Goal: Task Accomplishment & Management: Manage account settings

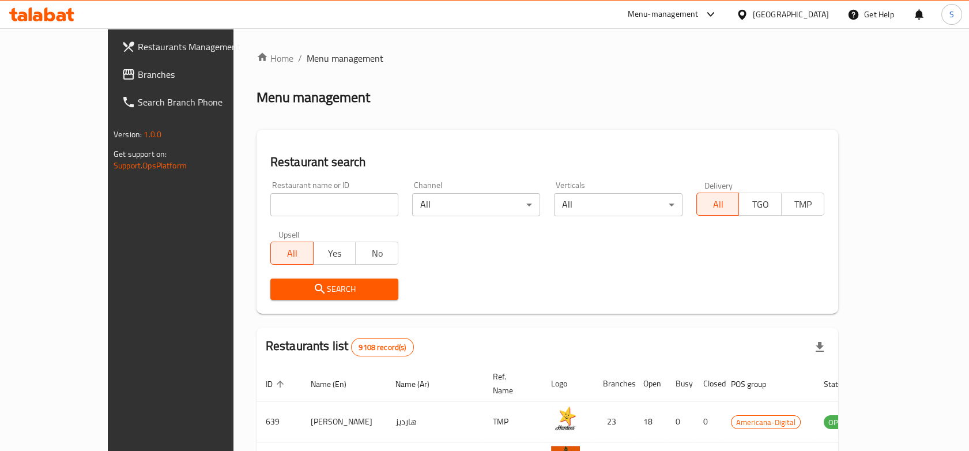
click at [270, 199] on input "search" at bounding box center [334, 204] width 128 height 23
click at [270, 195] on input "search" at bounding box center [334, 204] width 128 height 23
type input "kaak and tea"
click button "Search" at bounding box center [334, 288] width 128 height 21
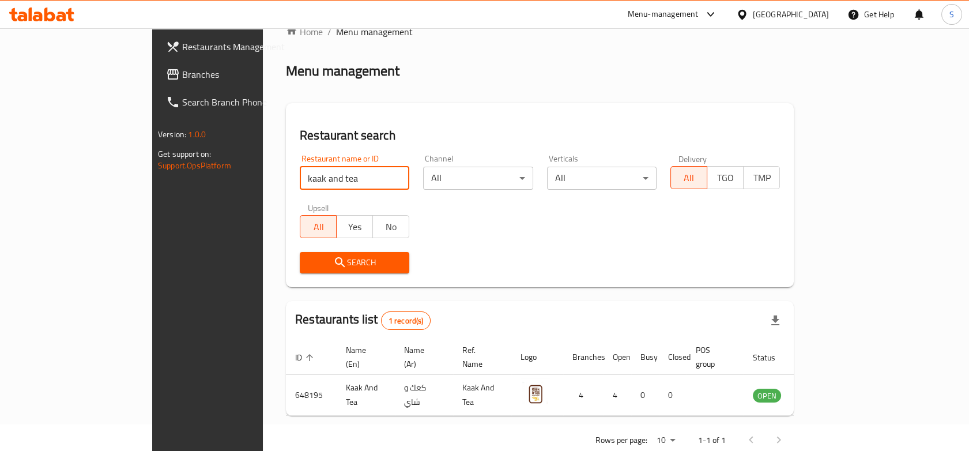
scroll to position [40, 0]
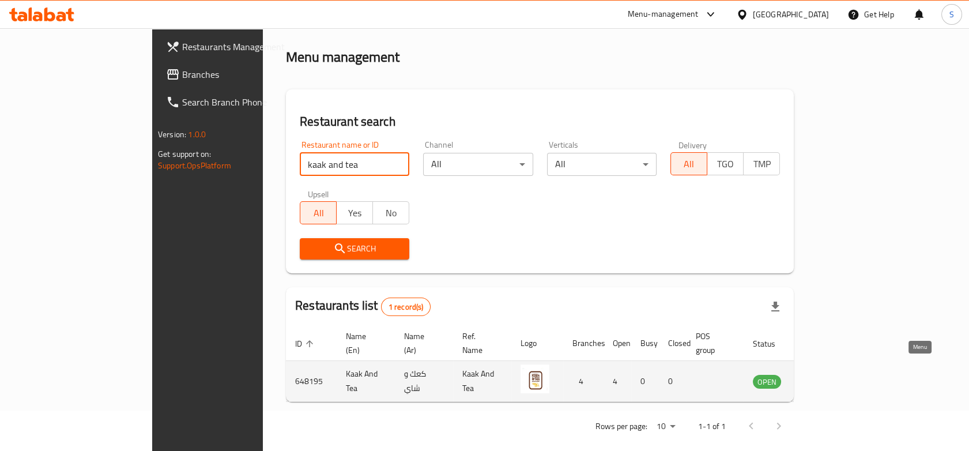
click at [825, 379] on icon "enhanced table" at bounding box center [823, 381] width 4 height 5
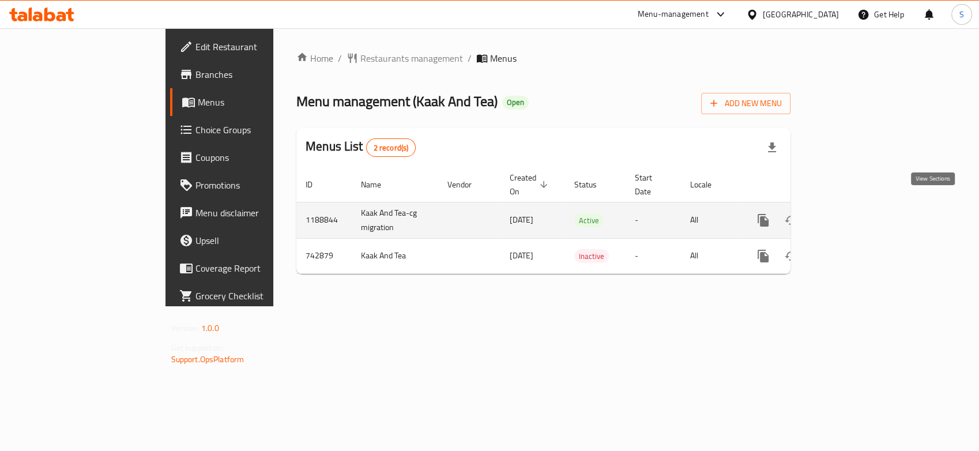
click at [860, 206] on link "enhanced table" at bounding box center [846, 220] width 28 height 28
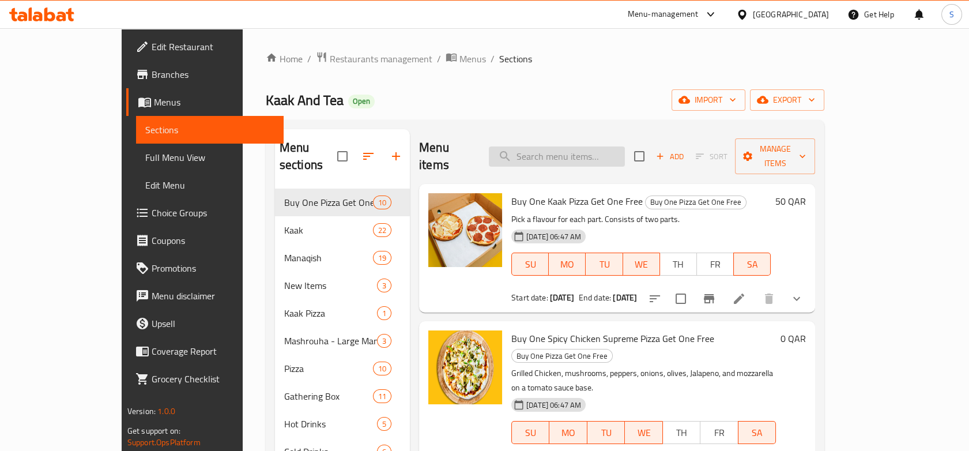
click at [568, 148] on input "search" at bounding box center [557, 156] width 136 height 20
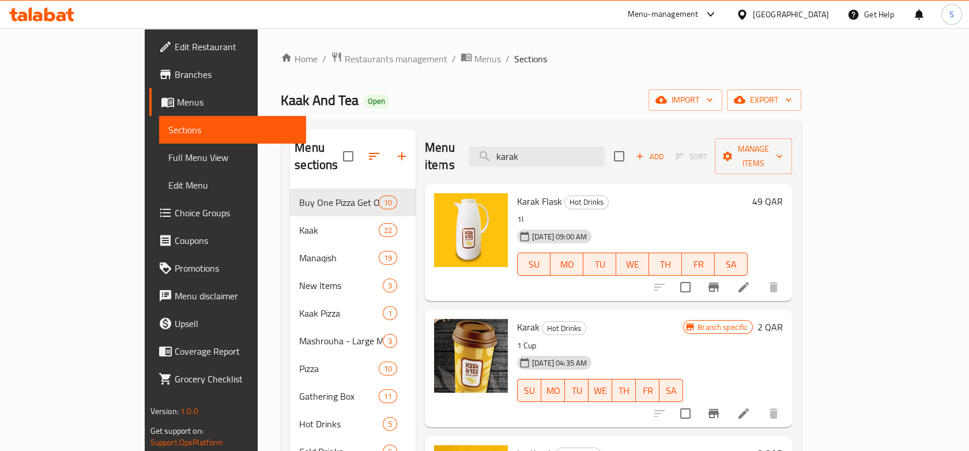
type input "karak"
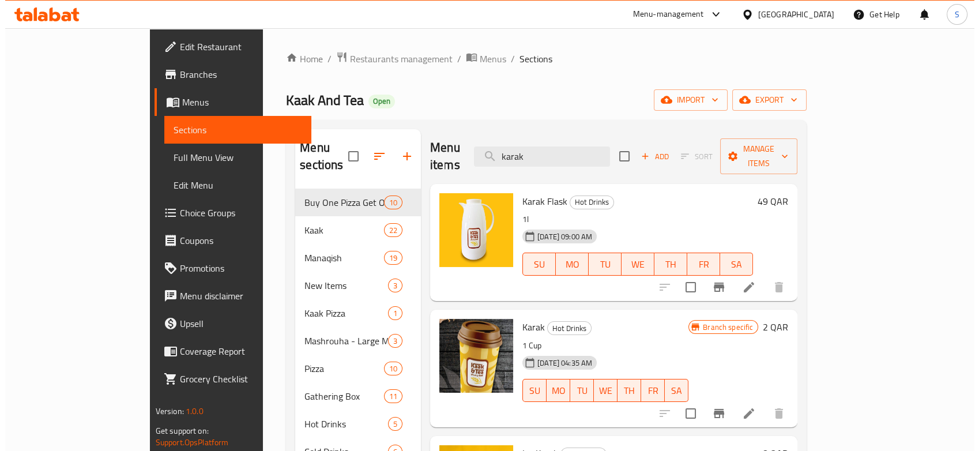
scroll to position [161, 0]
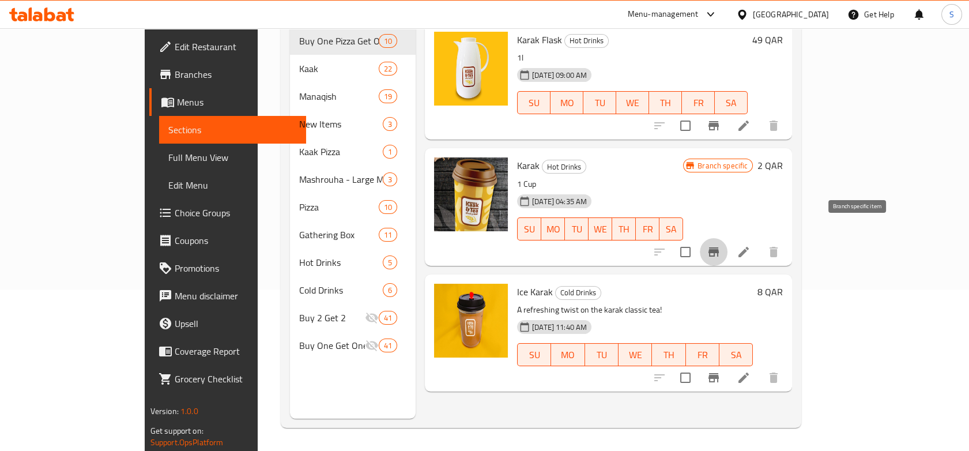
click at [727, 238] on button "Branch-specific-item" at bounding box center [714, 252] width 28 height 28
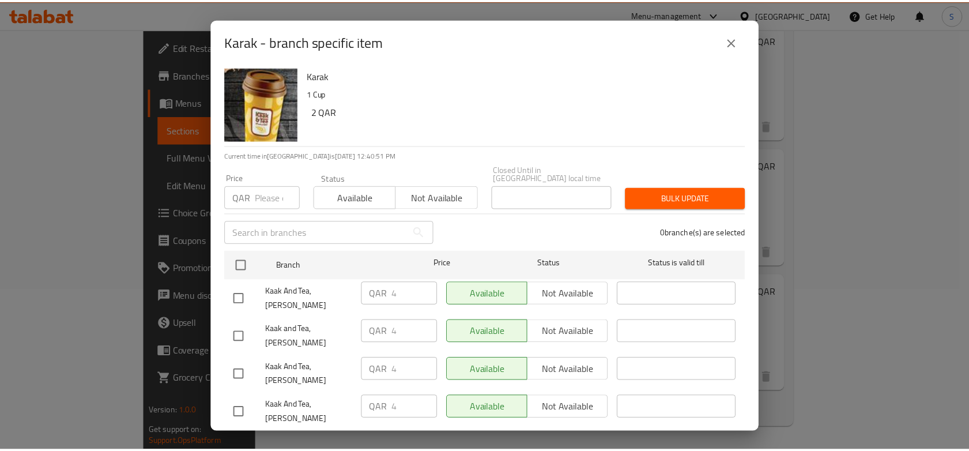
scroll to position [0, 0]
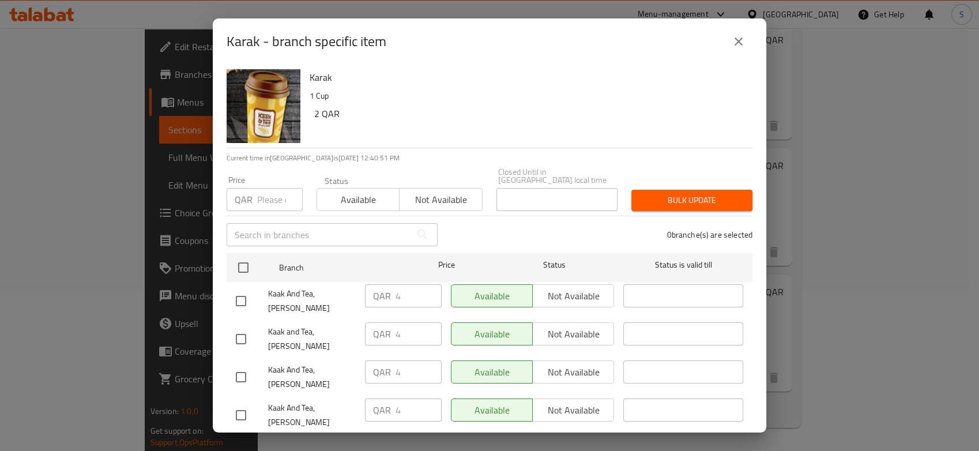
click at [265, 193] on input "number" at bounding box center [280, 199] width 46 height 23
click at [741, 48] on icon "close" at bounding box center [738, 42] width 14 height 14
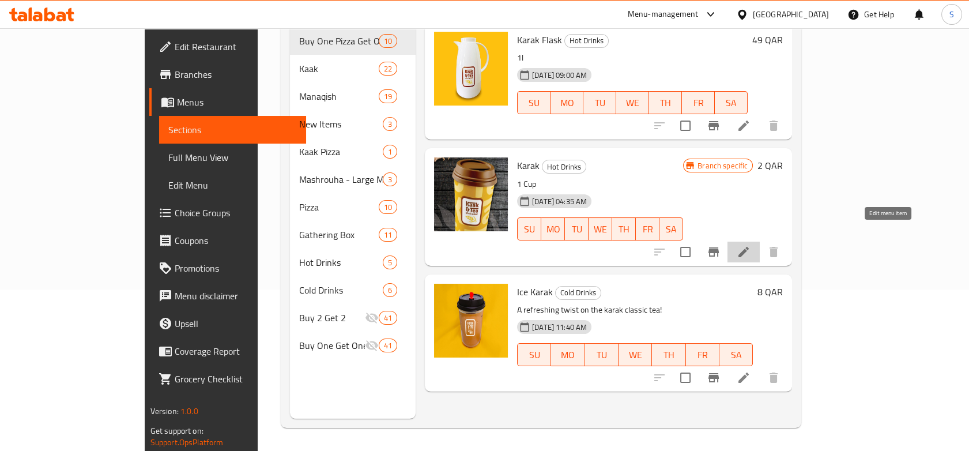
click at [749, 247] on icon at bounding box center [743, 252] width 10 height 10
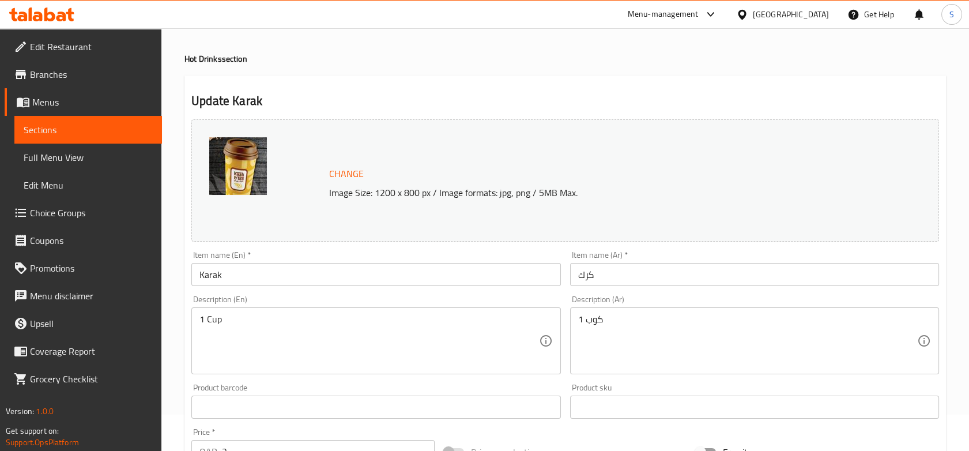
scroll to position [128, 0]
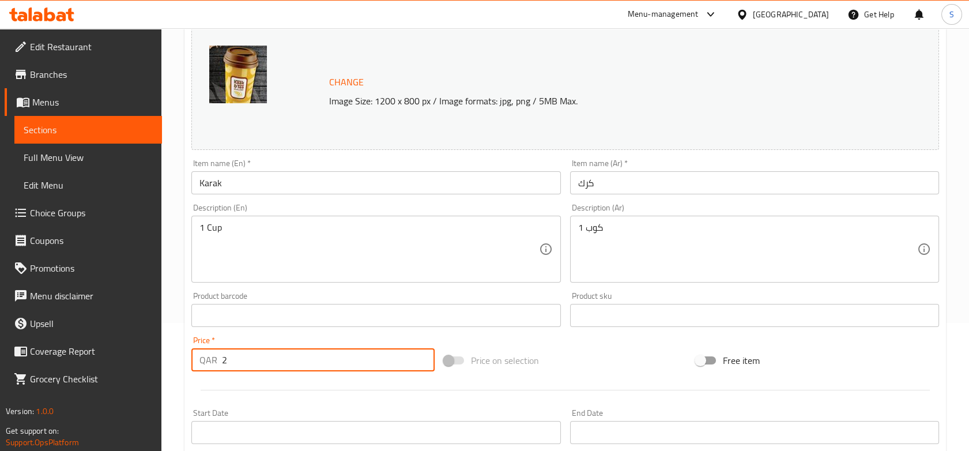
drag, startPoint x: 257, startPoint y: 359, endPoint x: 54, endPoint y: 352, distance: 203.0
click at [54, 353] on div "Edit Restaurant Branches Menus Sections Full Menu View Edit Menu Choice Groups …" at bounding box center [484, 301] width 969 height 803
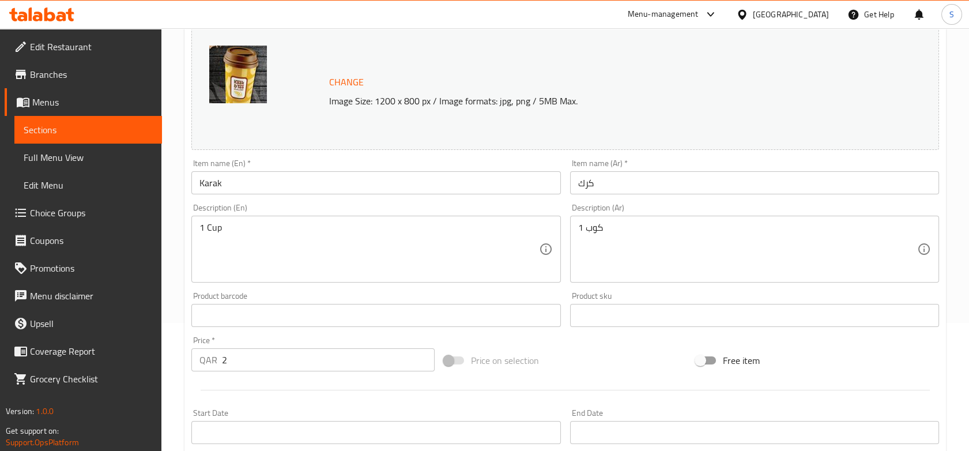
click at [267, 338] on div "Price   * QAR 2 Price *" at bounding box center [312, 353] width 243 height 35
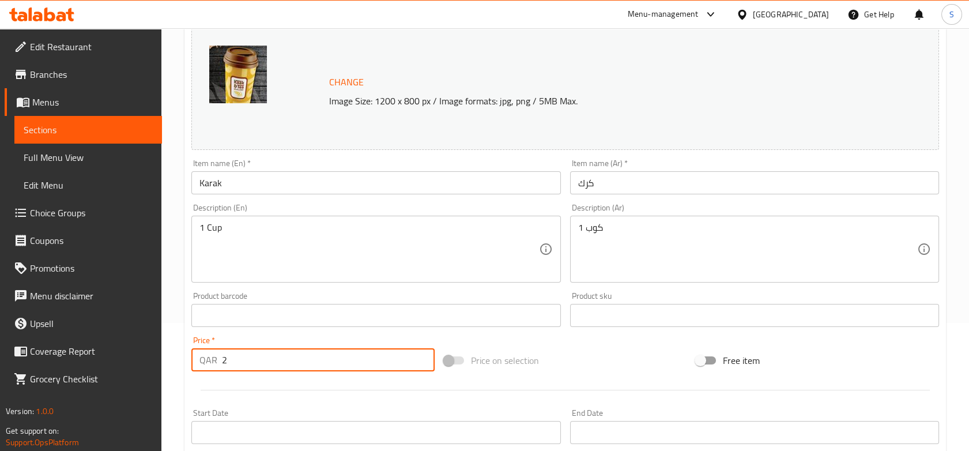
drag, startPoint x: 252, startPoint y: 368, endPoint x: 79, endPoint y: 367, distance: 172.9
click at [79, 367] on div "Edit Restaurant Branches Menus Sections Full Menu View Edit Menu Choice Groups …" at bounding box center [484, 301] width 969 height 803
type input "4"
click at [216, 393] on div at bounding box center [565, 390] width 757 height 28
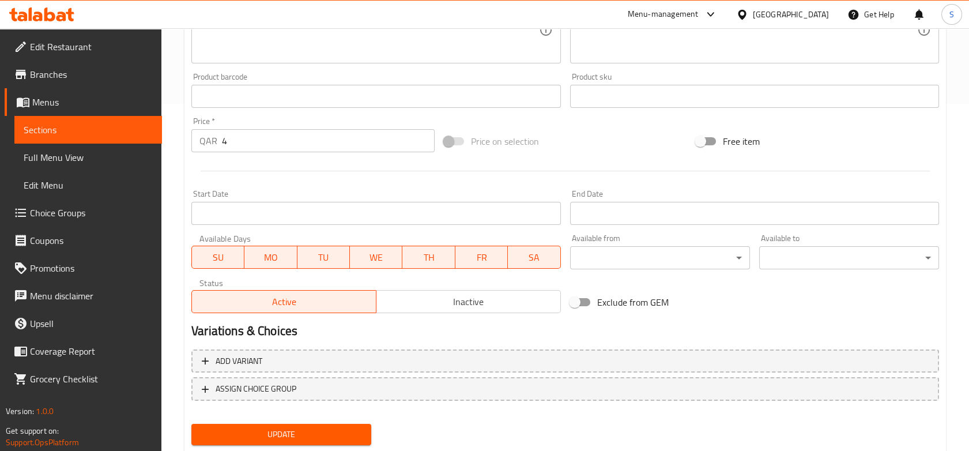
scroll to position [380, 0]
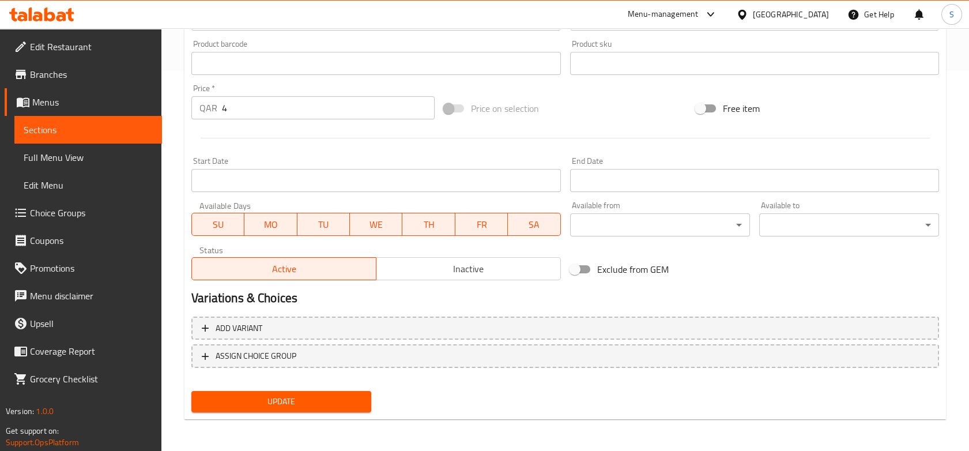
click at [277, 409] on button "Update" at bounding box center [281, 401] width 180 height 21
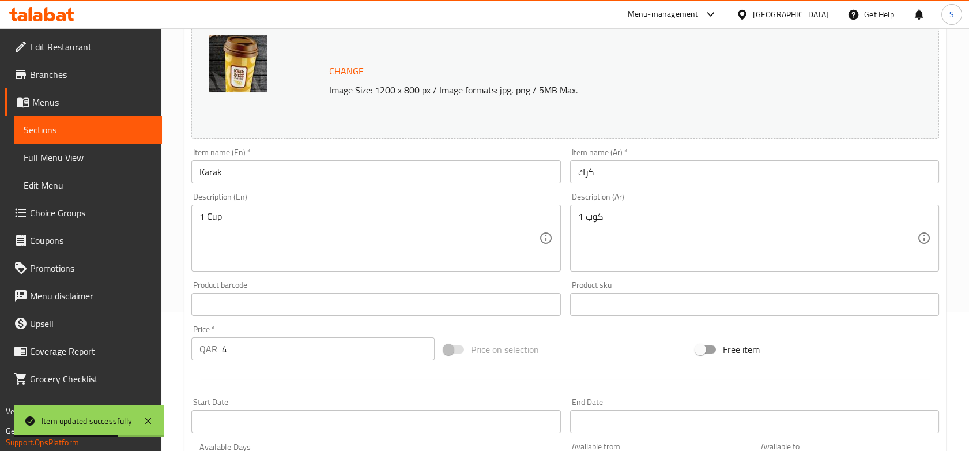
scroll to position [0, 0]
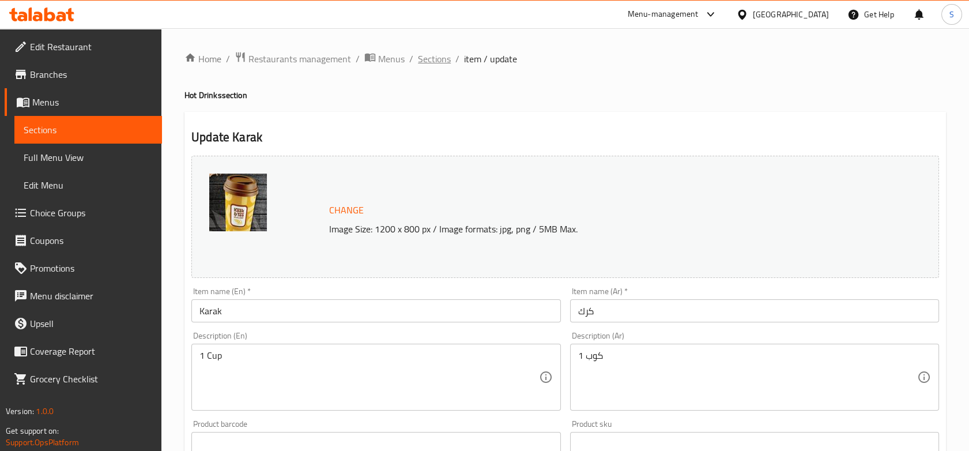
click at [437, 62] on span "Sections" at bounding box center [434, 59] width 33 height 14
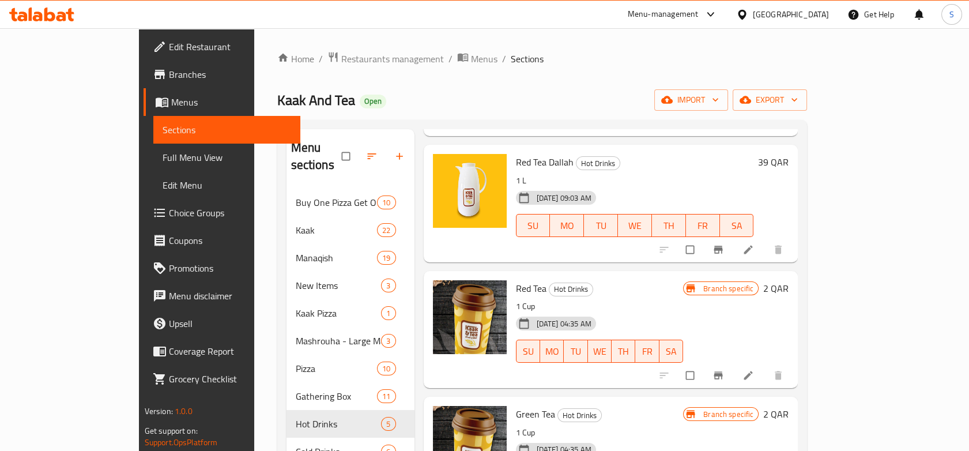
scroll to position [143, 0]
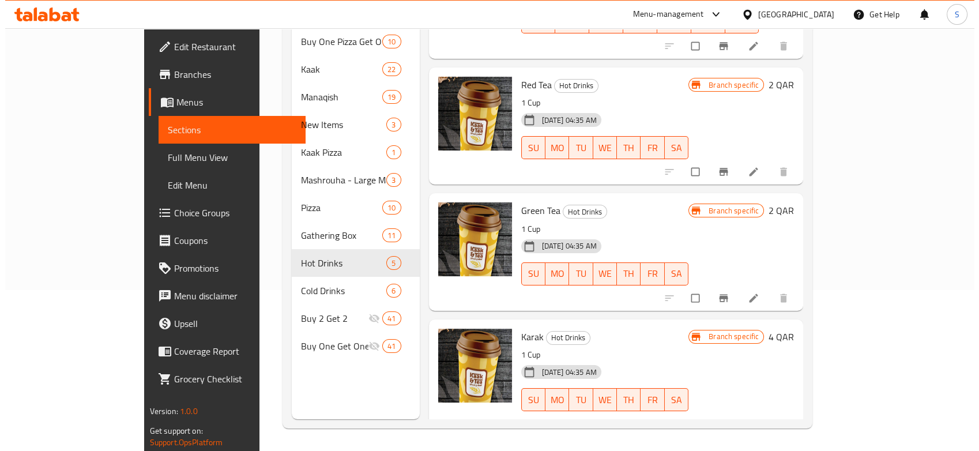
scroll to position [161, 0]
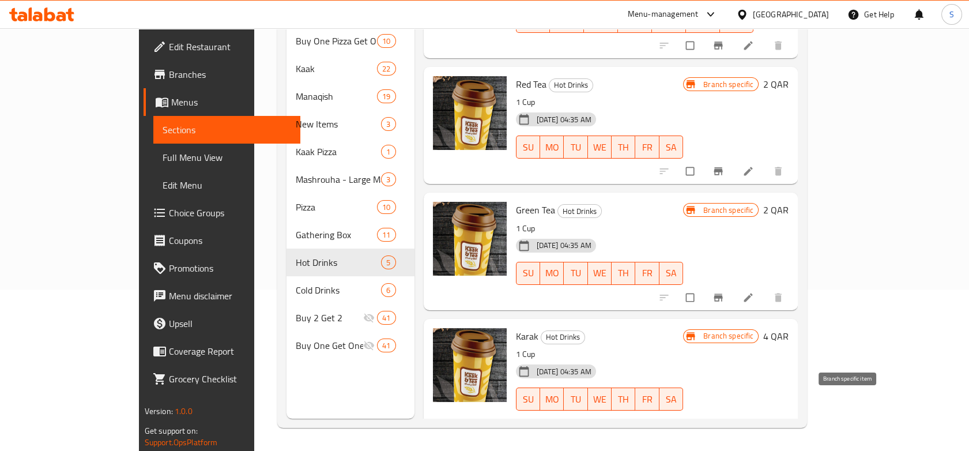
click at [723, 420] on icon "Branch-specific-item" at bounding box center [718, 423] width 9 height 7
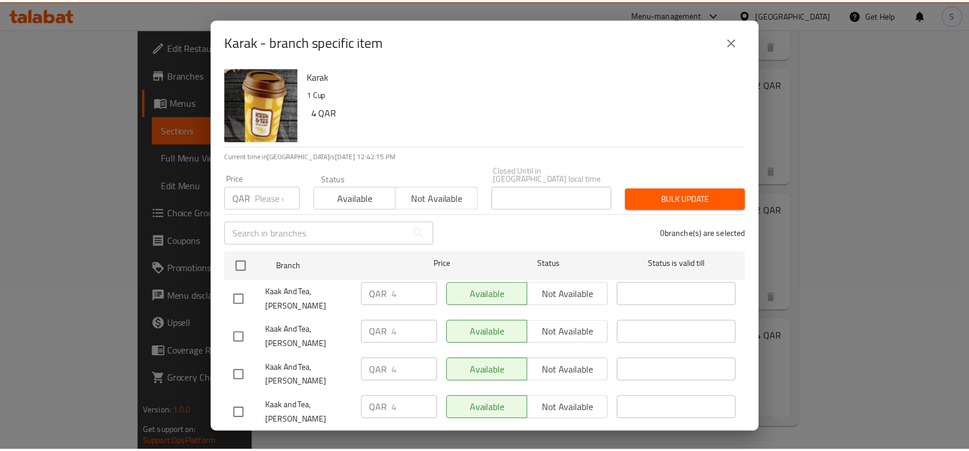
scroll to position [0, 0]
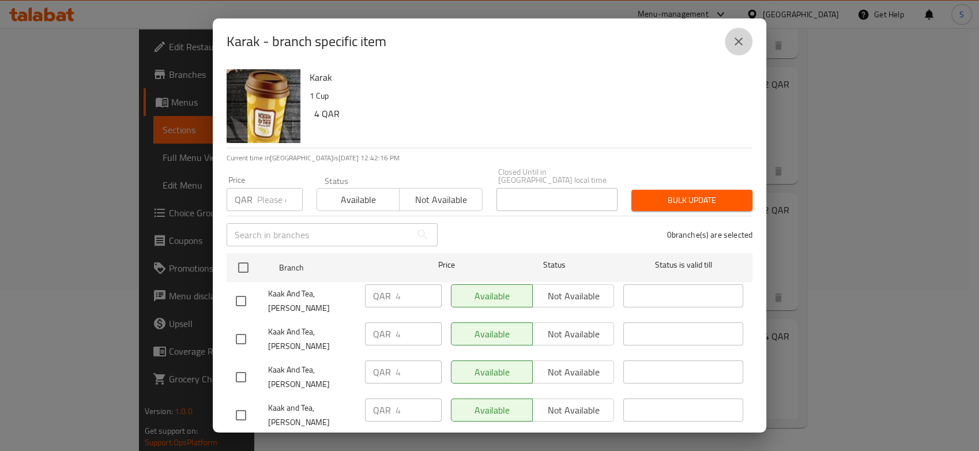
click at [737, 37] on icon "close" at bounding box center [738, 42] width 14 height 14
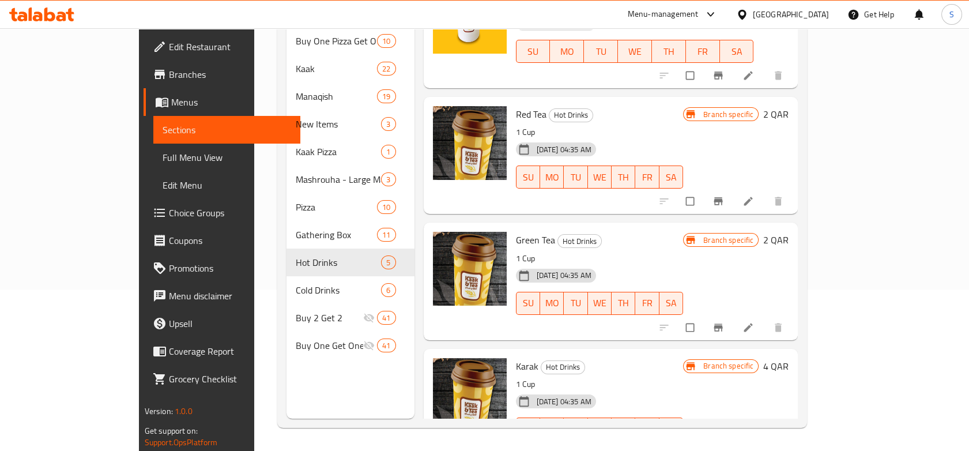
scroll to position [208, 0]
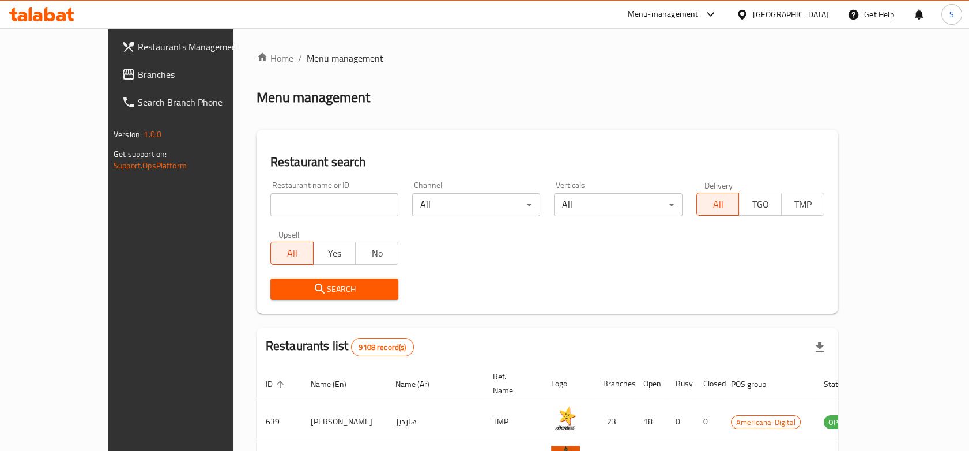
click at [306, 203] on input "search" at bounding box center [334, 204] width 128 height 23
type input "[PERSON_NAME]"
click button "Search" at bounding box center [334, 288] width 128 height 21
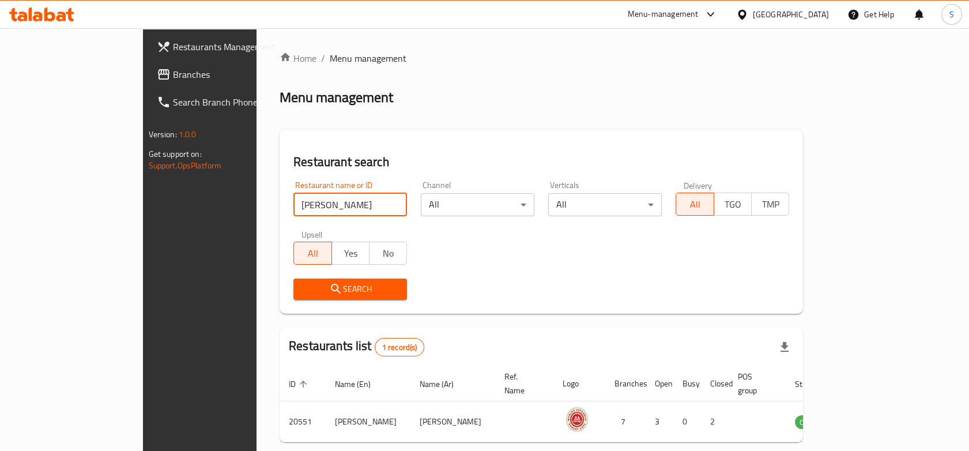
scroll to position [40, 0]
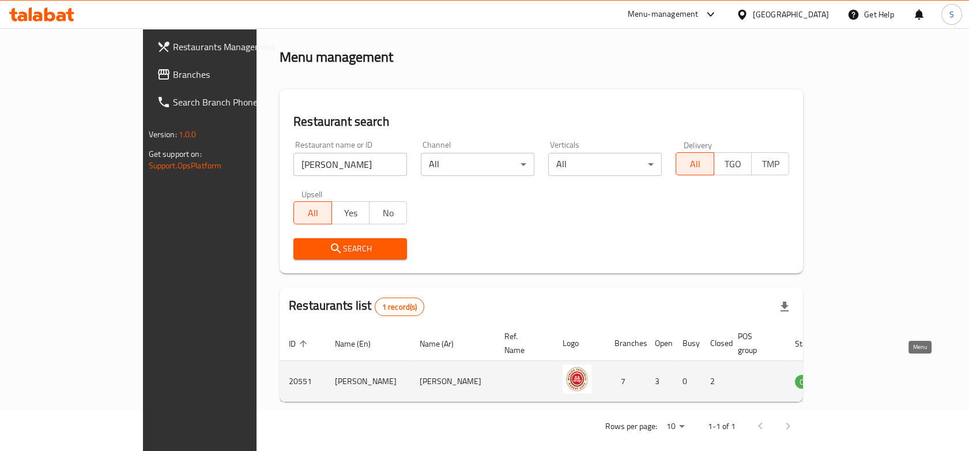
click at [867, 379] on icon "enhanced table" at bounding box center [865, 381] width 4 height 5
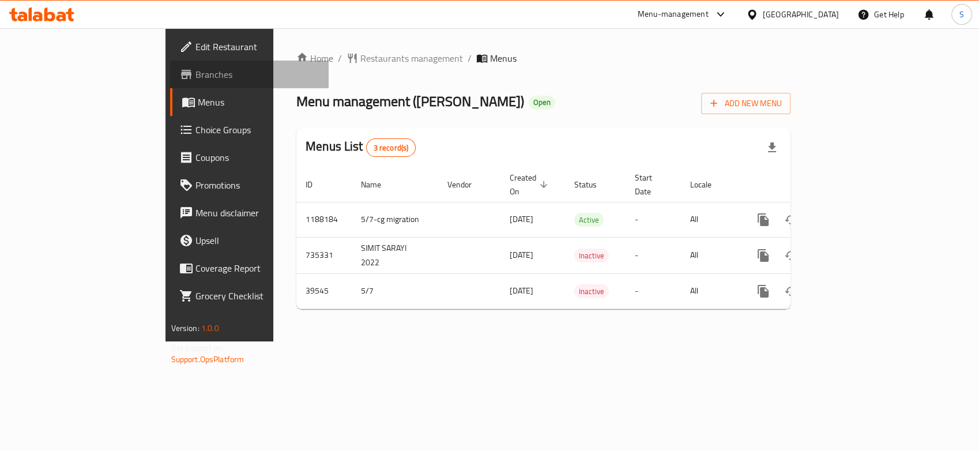
click at [195, 79] on span "Branches" at bounding box center [257, 74] width 125 height 14
